Goal: Book appointment/travel/reservation

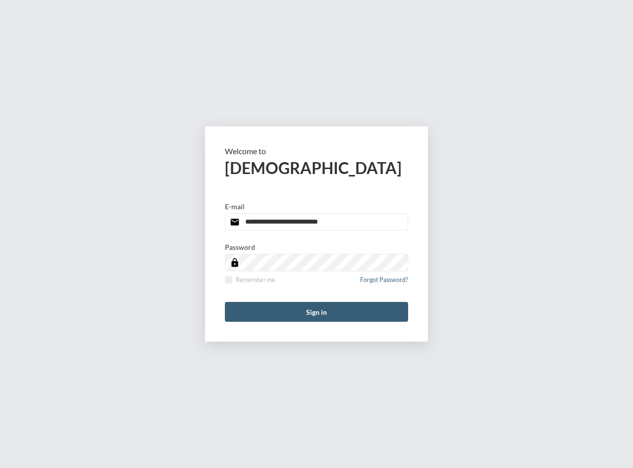
click at [335, 326] on form "**********" at bounding box center [316, 233] width 223 height 215
click at [333, 302] on button "Sign in" at bounding box center [316, 312] width 183 height 20
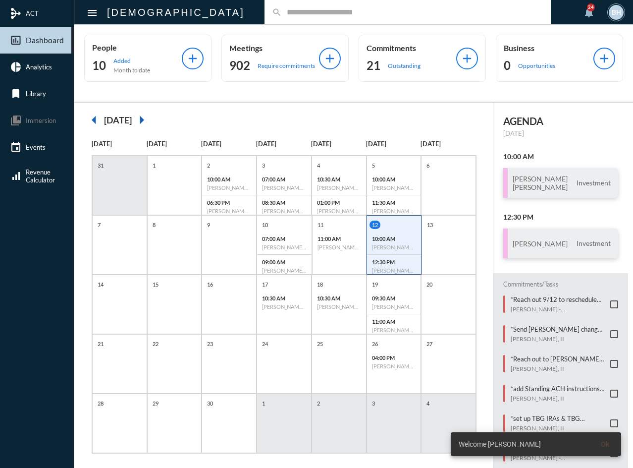
click at [265, 4] on div "search" at bounding box center [408, 12] width 286 height 24
click at [282, 10] on input "text" at bounding box center [413, 12] width 262 height 8
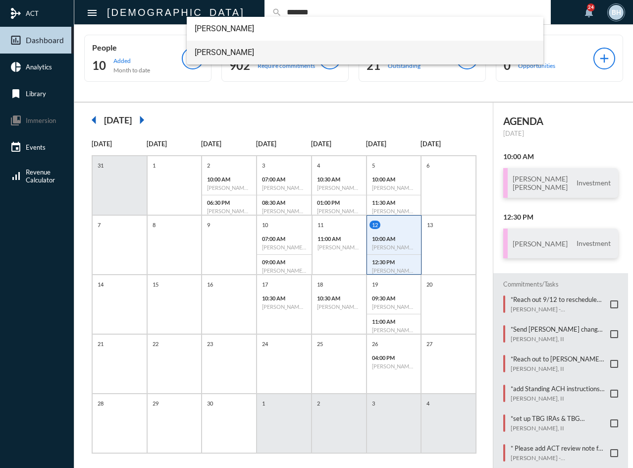
type input "*******"
click at [202, 43] on span "[PERSON_NAME]" at bounding box center [365, 53] width 341 height 24
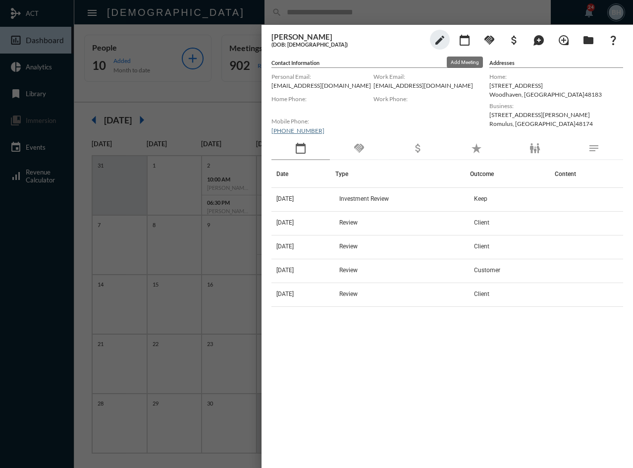
click at [465, 39] on mat-icon "calendar_today" at bounding box center [465, 40] width 12 height 12
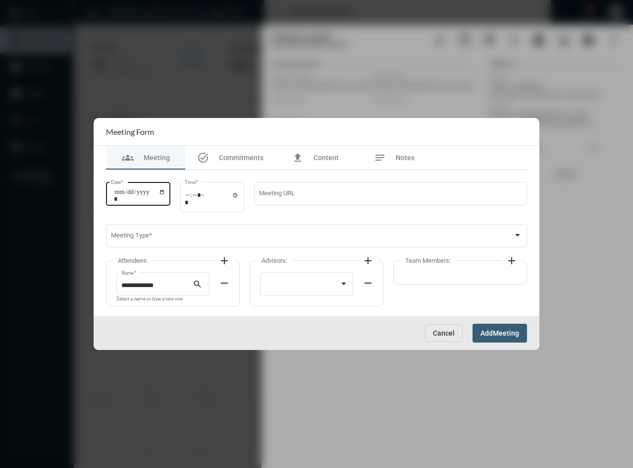
click at [118, 197] on input "Date *" at bounding box center [140, 195] width 52 height 14
type input "**********"
click at [189, 196] on div "Time *" at bounding box center [212, 196] width 64 height 32
type input "*****"
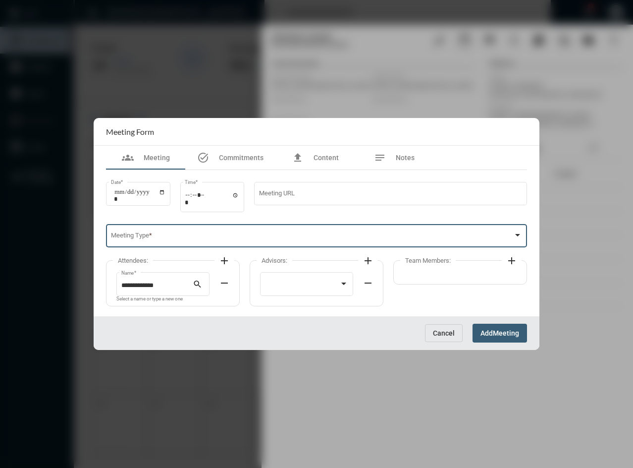
click at [148, 240] on span at bounding box center [312, 237] width 403 height 7
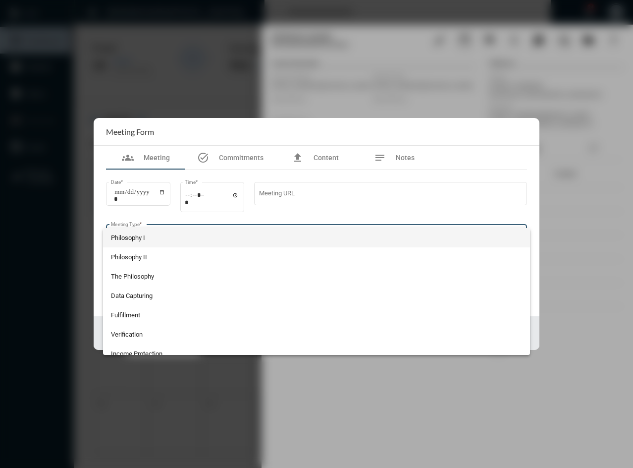
scroll to position [202, 0]
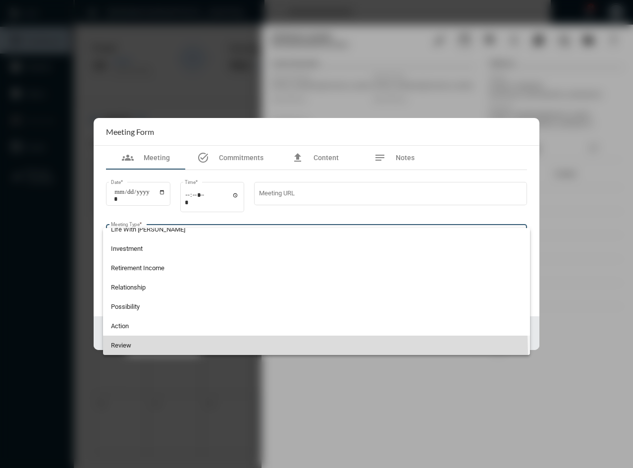
click at [154, 354] on span "Review" at bounding box center [317, 344] width 412 height 19
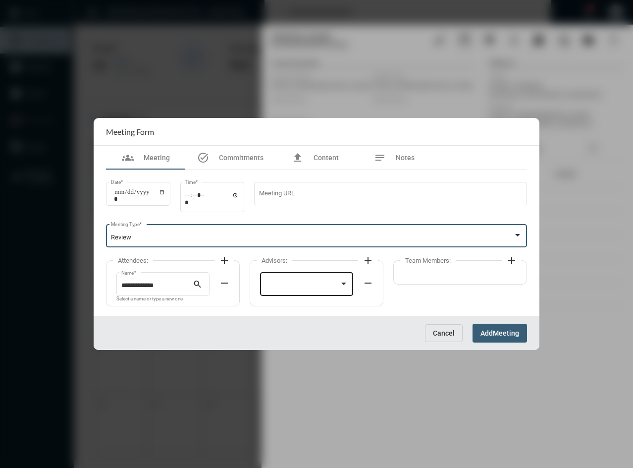
click at [291, 289] on div at bounding box center [302, 285] width 75 height 7
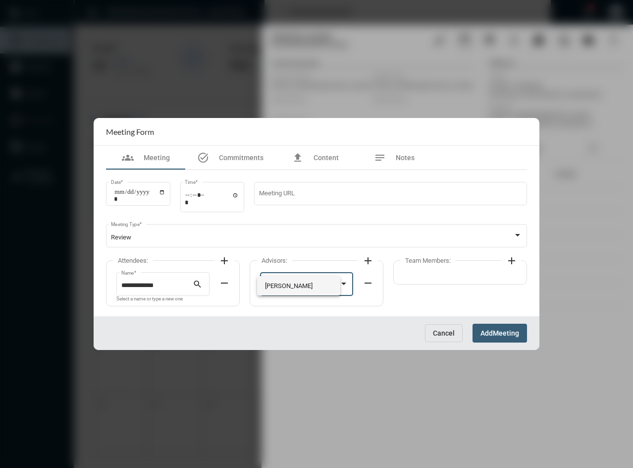
click at [291, 289] on span "[PERSON_NAME]" at bounding box center [299, 285] width 68 height 19
click at [516, 258] on mat-icon "add" at bounding box center [512, 261] width 12 height 12
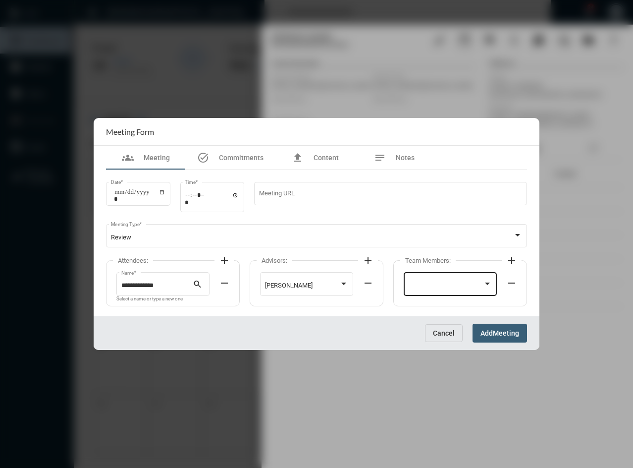
click at [438, 284] on div at bounding box center [446, 285] width 75 height 7
drag, startPoint x: 438, startPoint y: 284, endPoint x: 503, endPoint y: 334, distance: 82.2
click at [440, 285] on span "[PERSON_NAME]" at bounding box center [451, 285] width 84 height 19
click at [499, 341] on button "Add Meeting" at bounding box center [500, 332] width 54 height 18
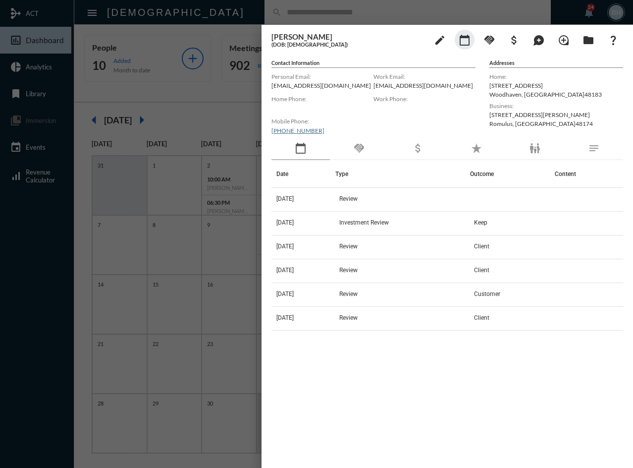
click at [401, 458] on div "[PERSON_NAME] (DOB: [DEMOGRAPHIC_DATA]) edit calendar_today handshake attach_mo…" at bounding box center [448, 244] width 372 height 438
click at [438, 374] on div "Date Type Outcome Content [DATE] Review [DATE] Investment Review Keep [DATE] Re…" at bounding box center [447, 301] width 352 height 282
click at [215, 2] on div at bounding box center [316, 234] width 633 height 468
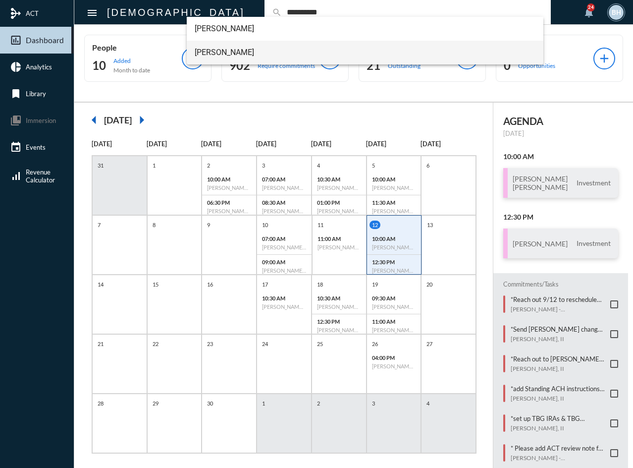
type input "**********"
click at [222, 57] on span "[PERSON_NAME]" at bounding box center [365, 53] width 341 height 24
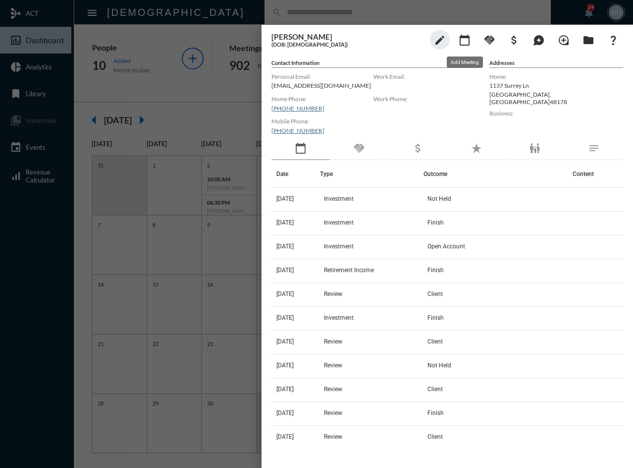
click at [464, 40] on mat-icon "calendar_today" at bounding box center [465, 40] width 12 height 12
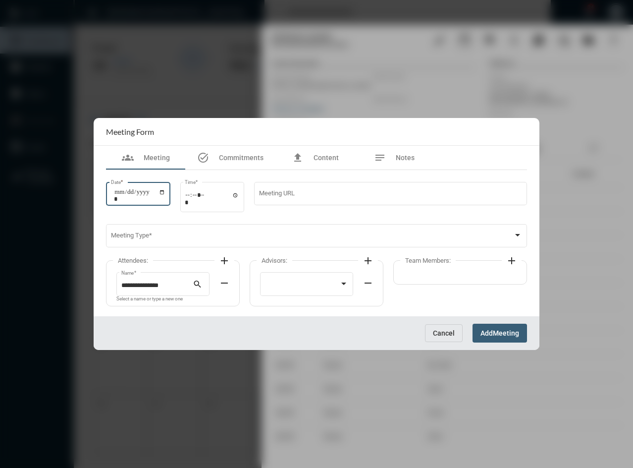
click at [118, 189] on input "Date *" at bounding box center [140, 195] width 52 height 14
type input "**********"
click at [197, 202] on input "Time *" at bounding box center [212, 198] width 54 height 14
type input "*****"
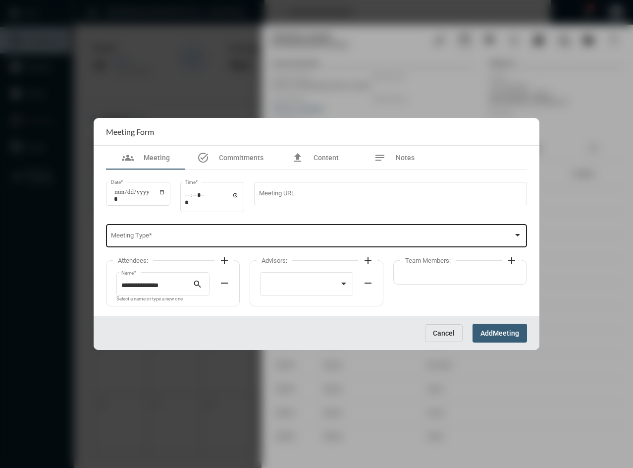
click at [206, 242] on div "Meeting Type *" at bounding box center [317, 234] width 412 height 25
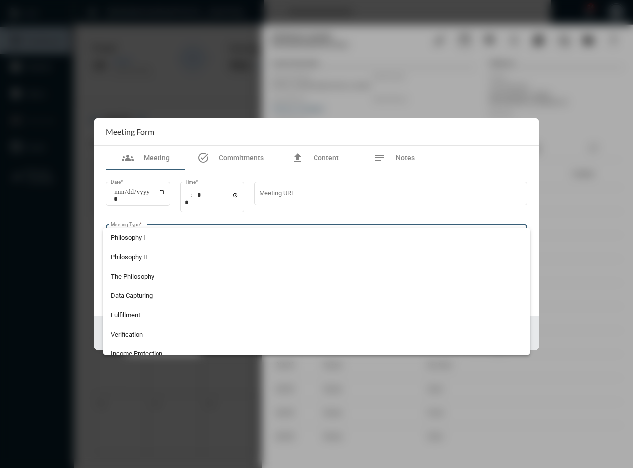
scroll to position [105, 0]
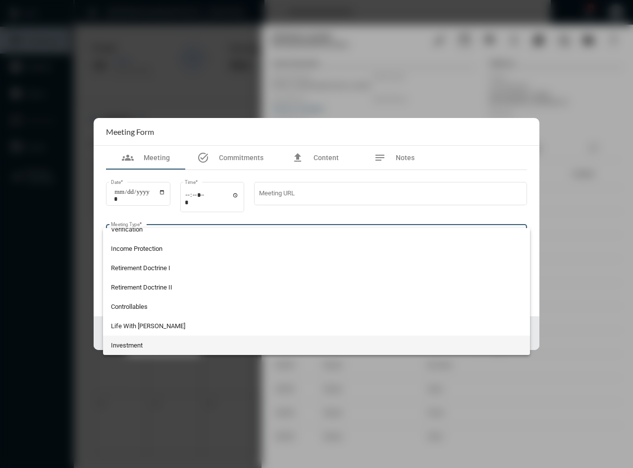
click at [123, 352] on span "Investment" at bounding box center [317, 344] width 412 height 19
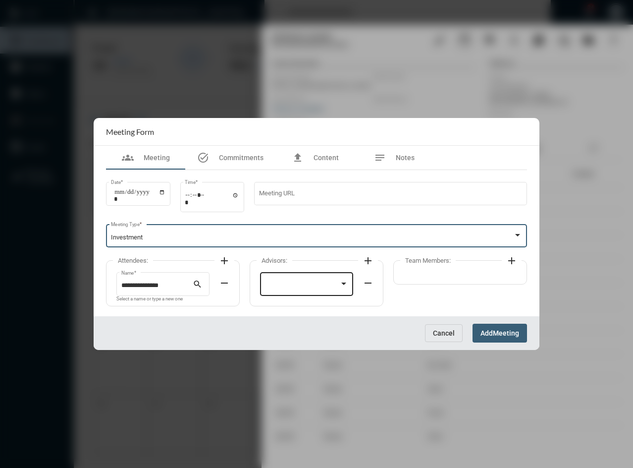
click at [271, 285] on div at bounding box center [302, 285] width 75 height 7
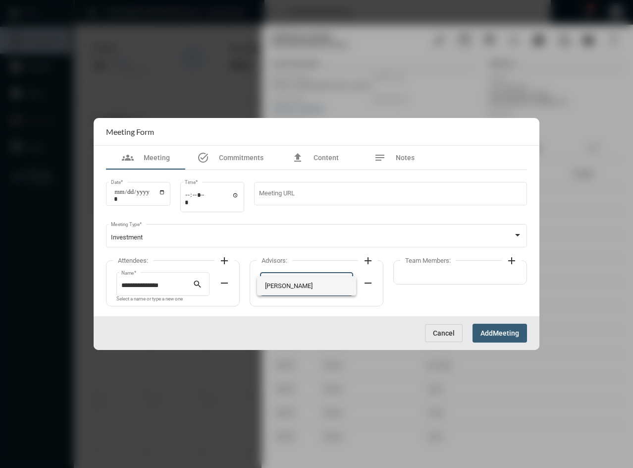
click at [273, 286] on span "[PERSON_NAME]" at bounding box center [307, 285] width 84 height 19
click at [488, 327] on button "Add Meeting" at bounding box center [500, 332] width 54 height 18
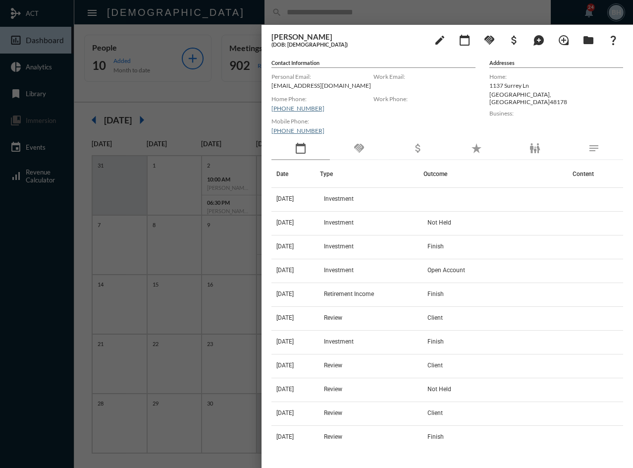
drag, startPoint x: 307, startPoint y: 16, endPoint x: 302, endPoint y: 16, distance: 5.0
click at [306, 16] on div at bounding box center [316, 234] width 633 height 468
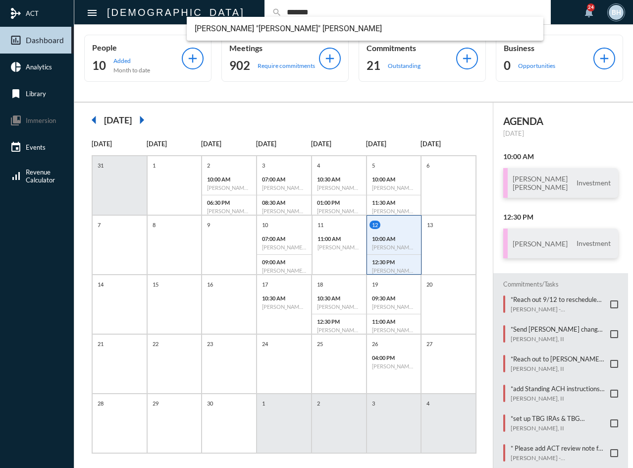
type input "*******"
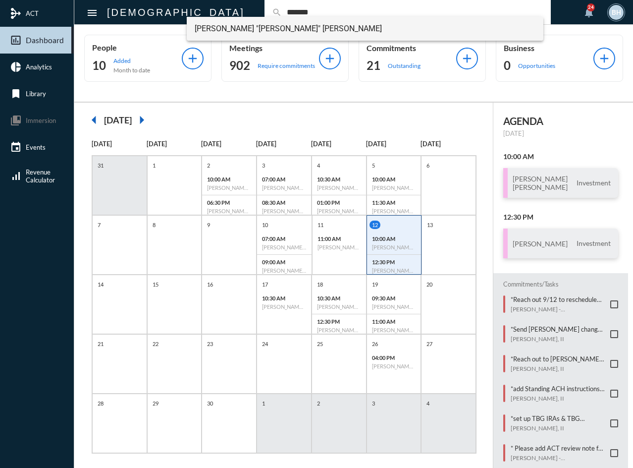
click at [255, 30] on span "[PERSON_NAME] "[PERSON_NAME]" [PERSON_NAME]" at bounding box center [365, 29] width 341 height 24
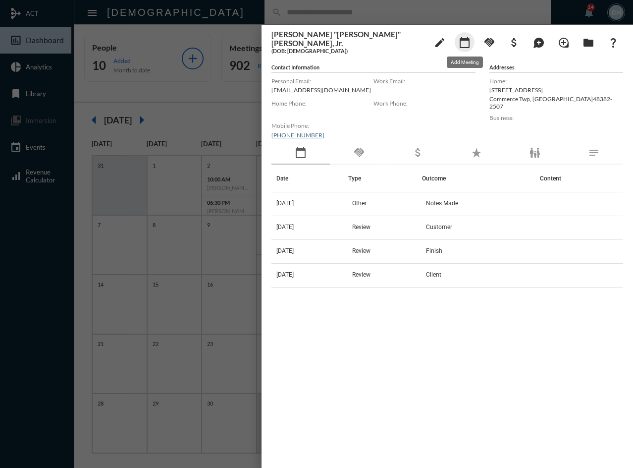
click at [469, 41] on mat-icon "calendar_today" at bounding box center [465, 43] width 12 height 12
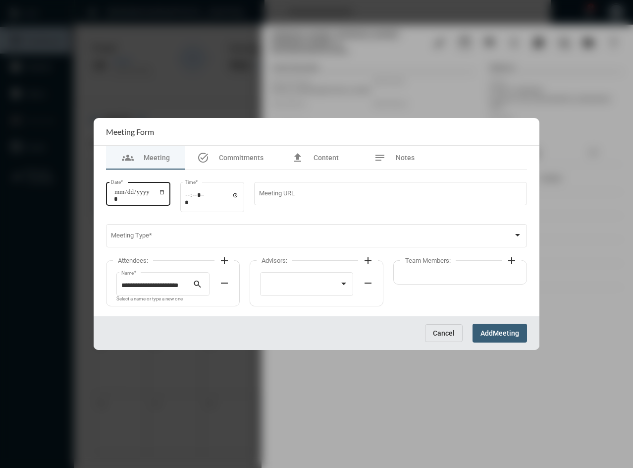
click at [114, 196] on input "Date *" at bounding box center [140, 195] width 52 height 14
type input "**********"
click at [190, 199] on input "Time *" at bounding box center [212, 198] width 54 height 14
type input "*****"
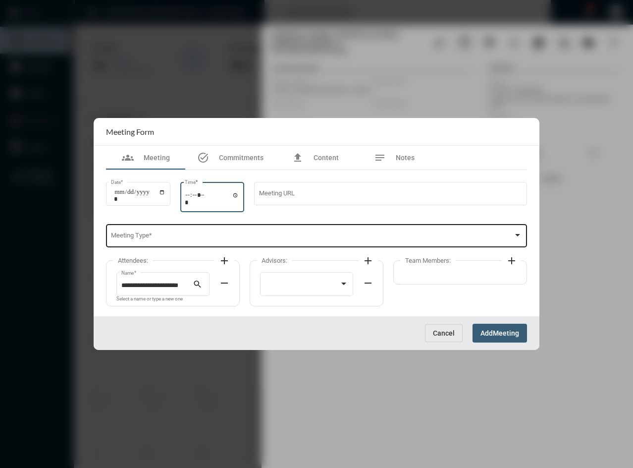
click at [149, 239] on span at bounding box center [312, 237] width 403 height 7
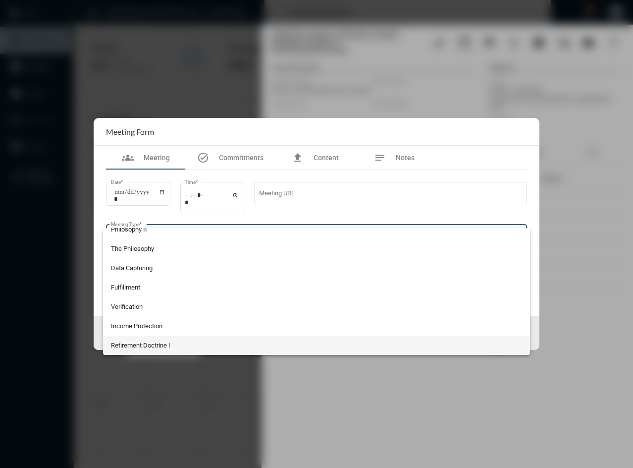
scroll to position [202, 0]
click at [200, 344] on span "Review" at bounding box center [317, 344] width 412 height 19
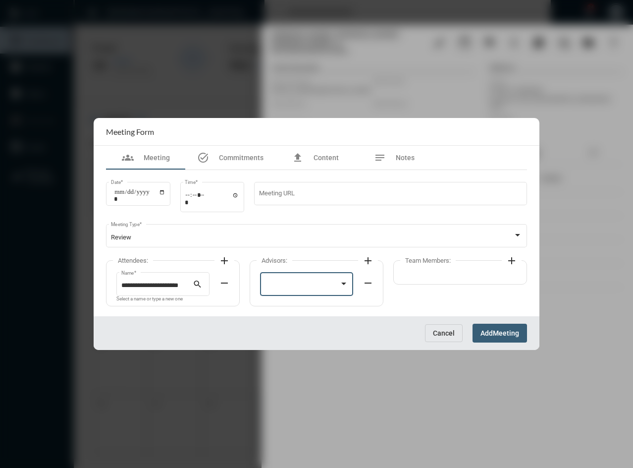
click at [293, 283] on div at bounding box center [302, 285] width 75 height 7
click at [293, 283] on span "[PERSON_NAME]" at bounding box center [307, 285] width 84 height 19
click at [495, 335] on span "Meeting" at bounding box center [506, 333] width 26 height 8
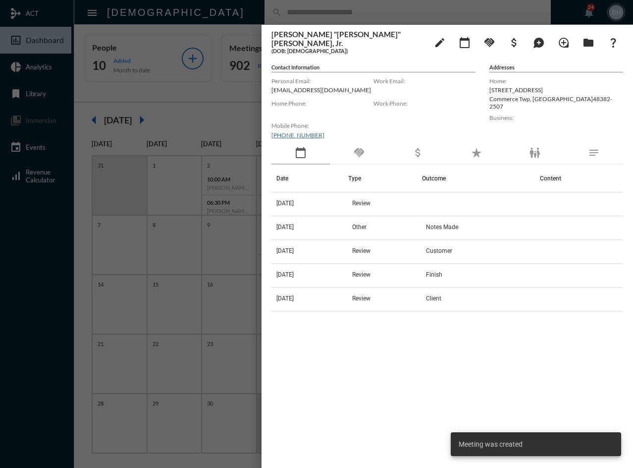
click at [354, 142] on div "handshake" at bounding box center [359, 153] width 58 height 23
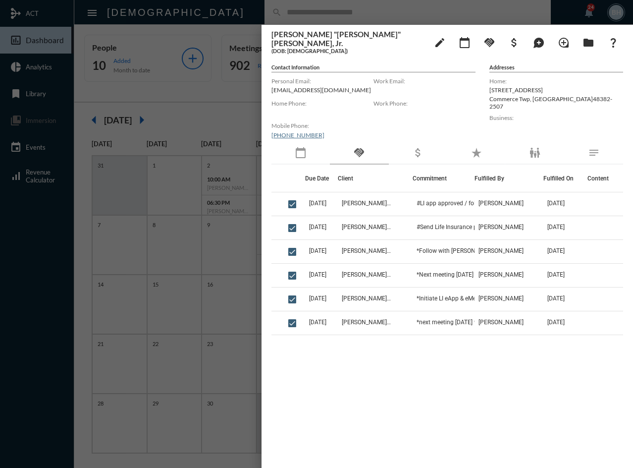
click at [418, 422] on div "Due Date Client Commitment Fulfilled By Fulfilled On Content [DATE] [PERSON_NAM…" at bounding box center [447, 308] width 352 height 288
